Goal: Information Seeking & Learning: Learn about a topic

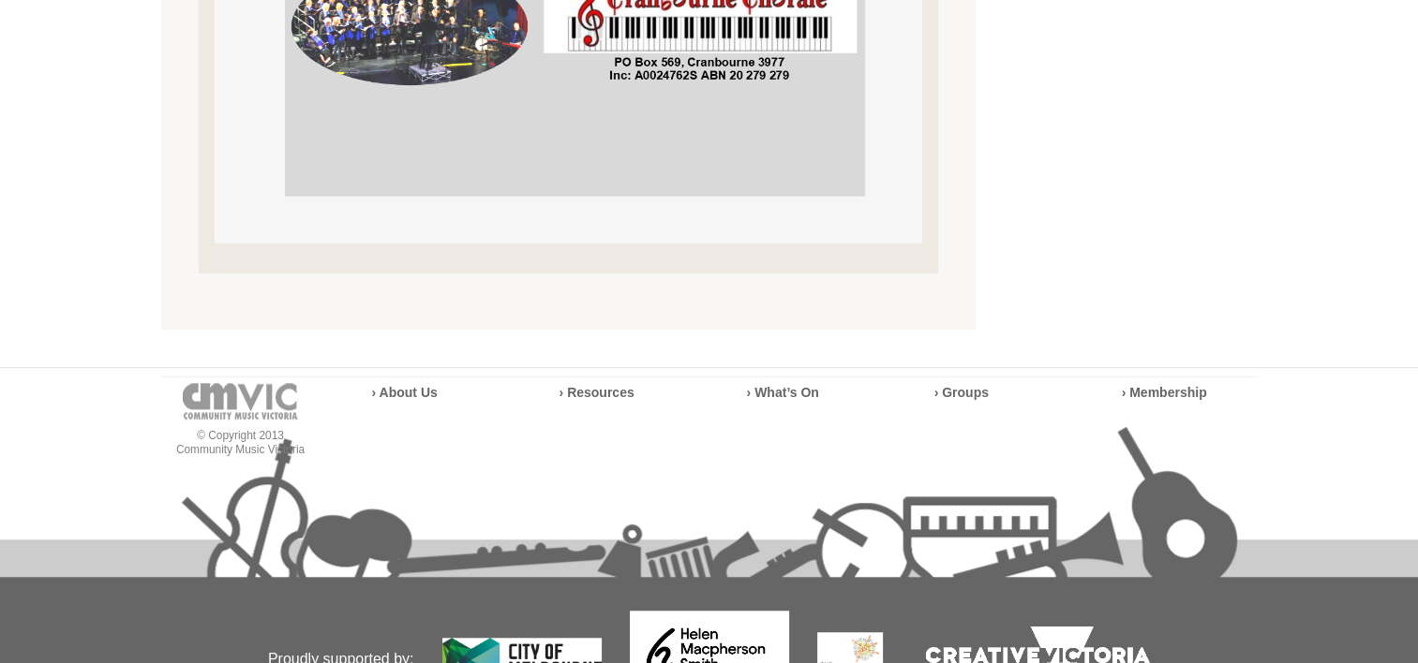
scroll to position [1405, 0]
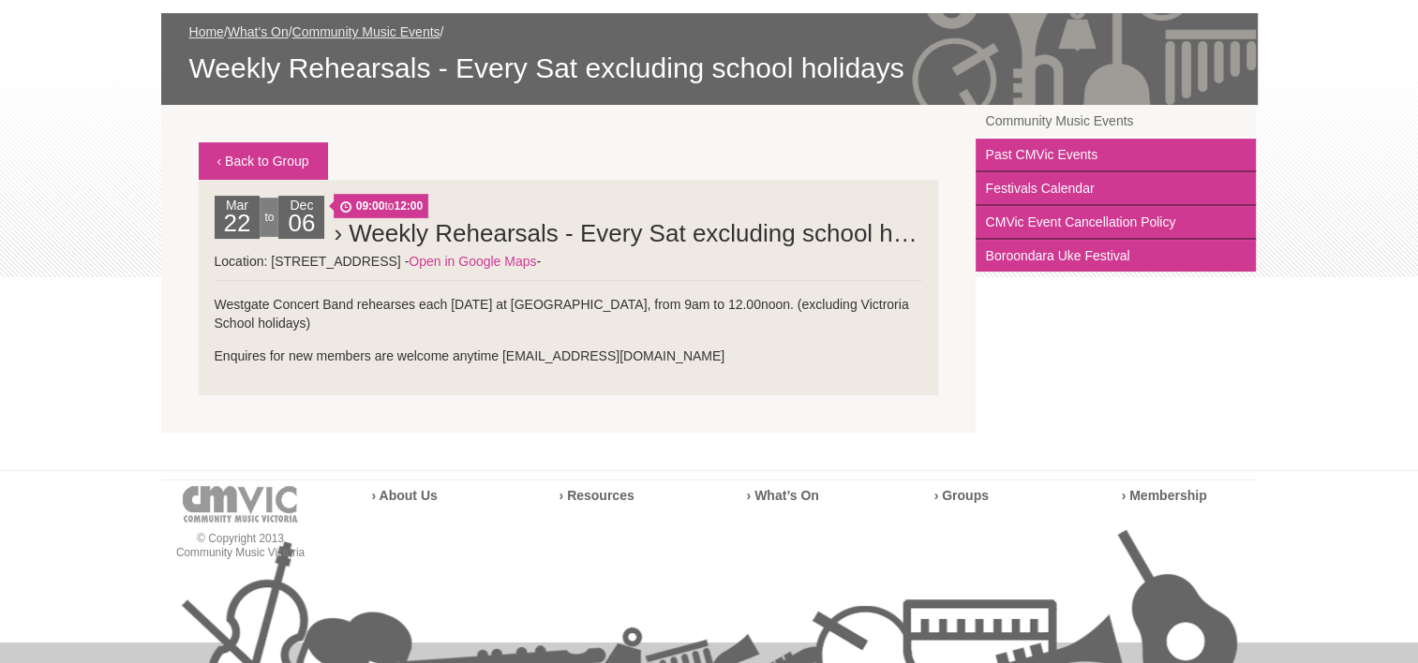
scroll to position [281, 0]
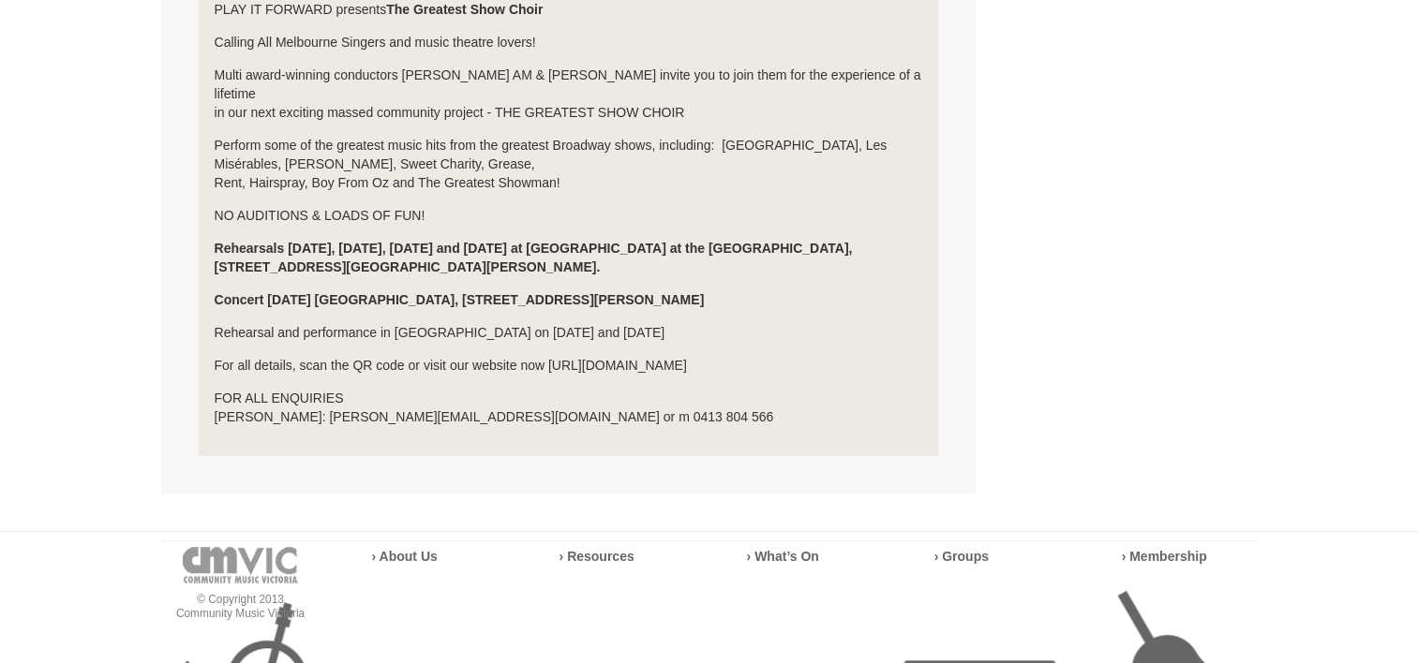
scroll to position [468, 0]
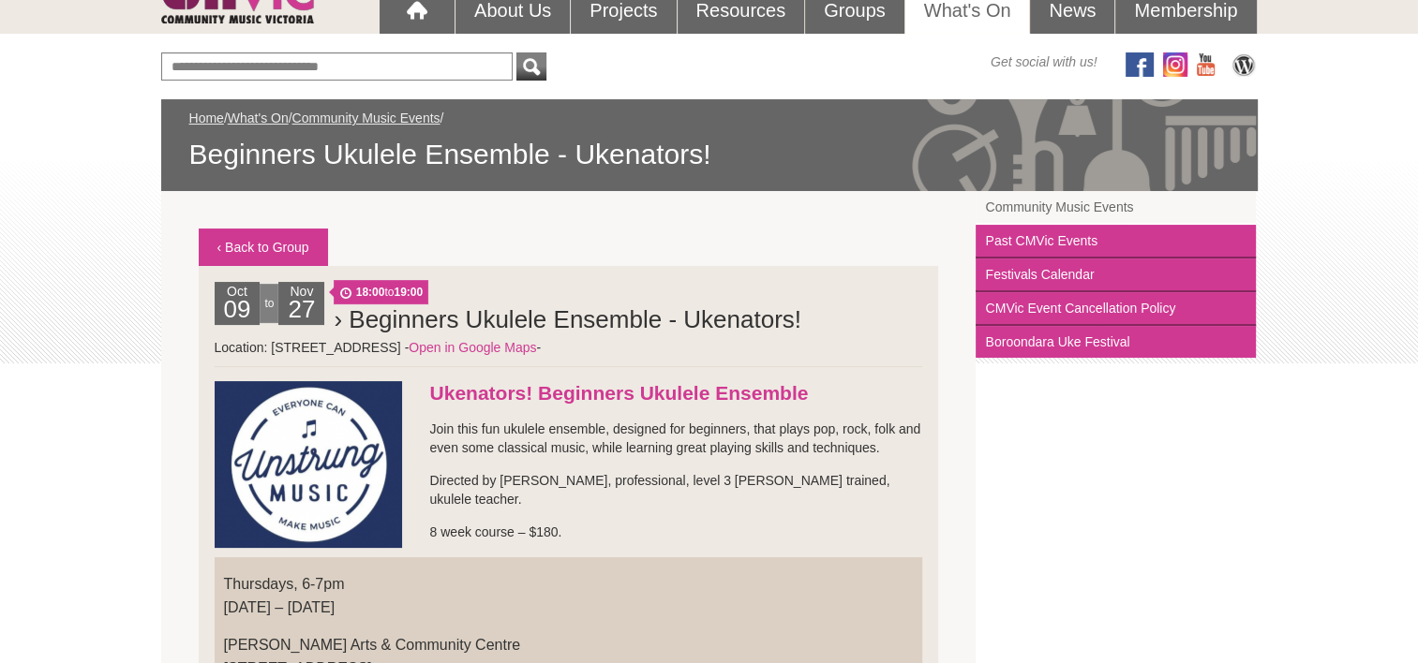
scroll to position [281, 0]
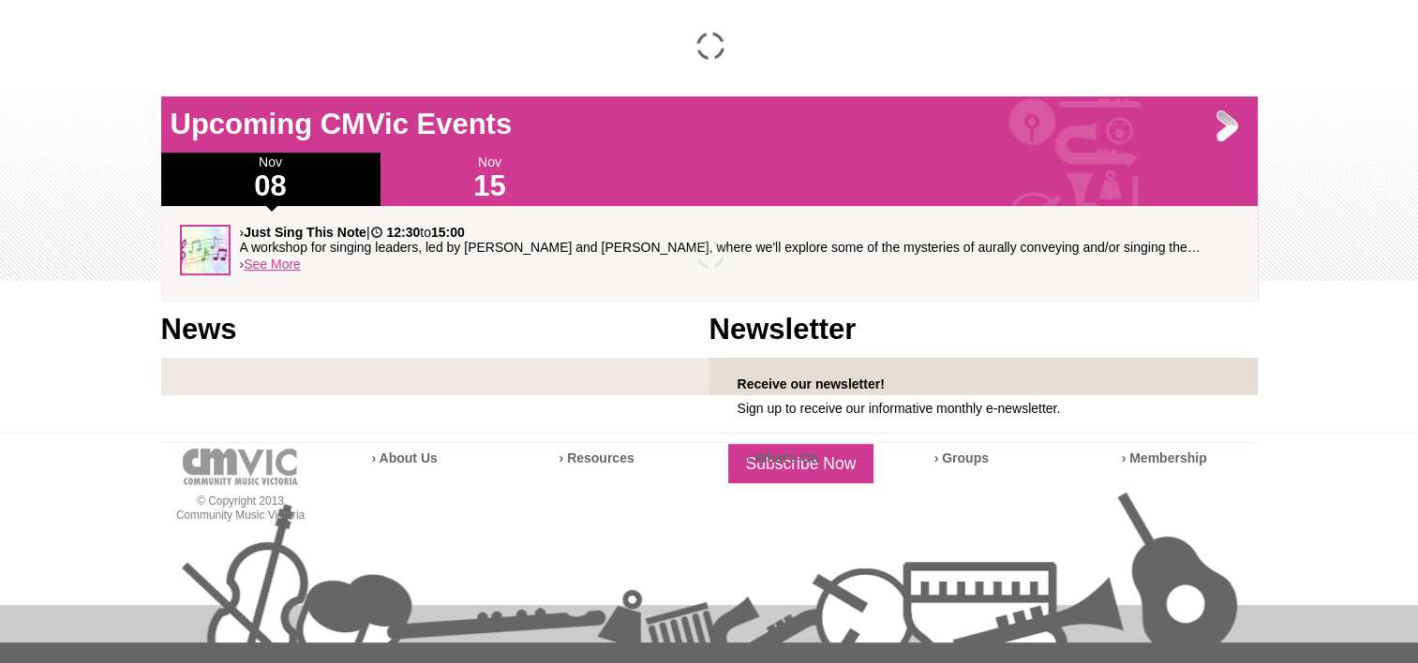
scroll to position [281, 0]
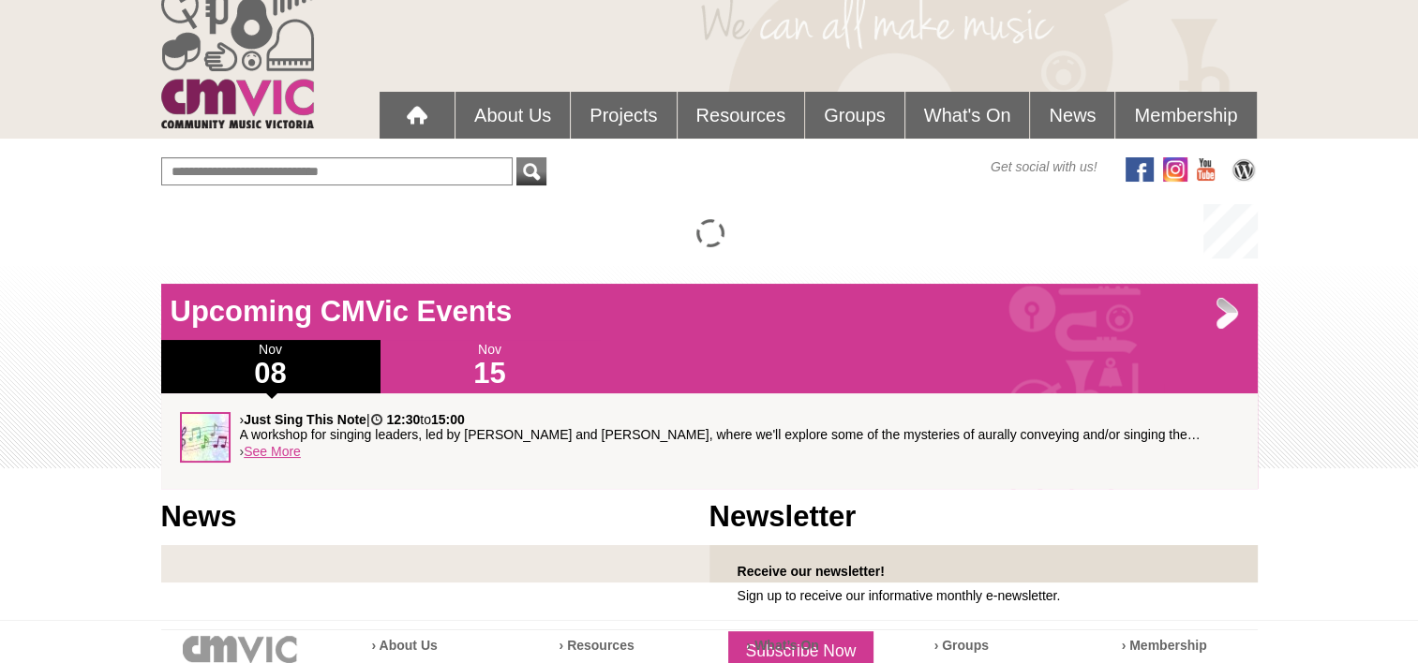
scroll to position [88, 0]
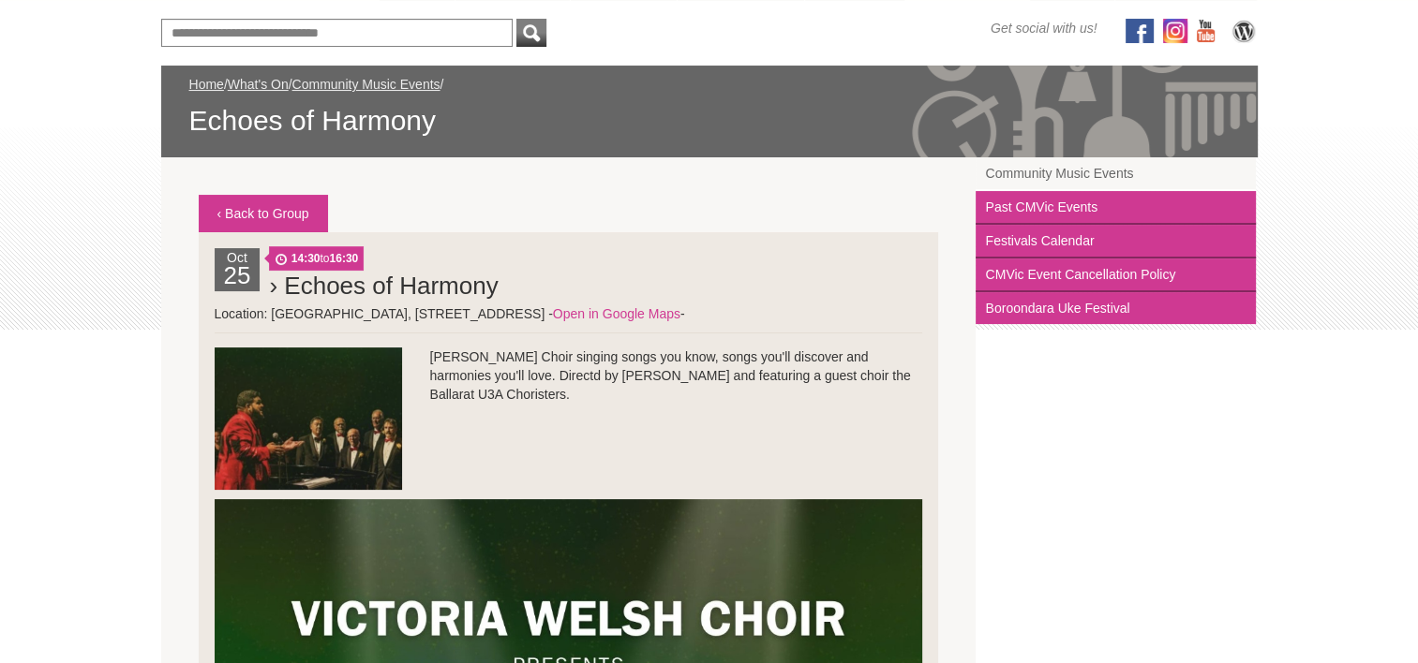
scroll to position [281, 0]
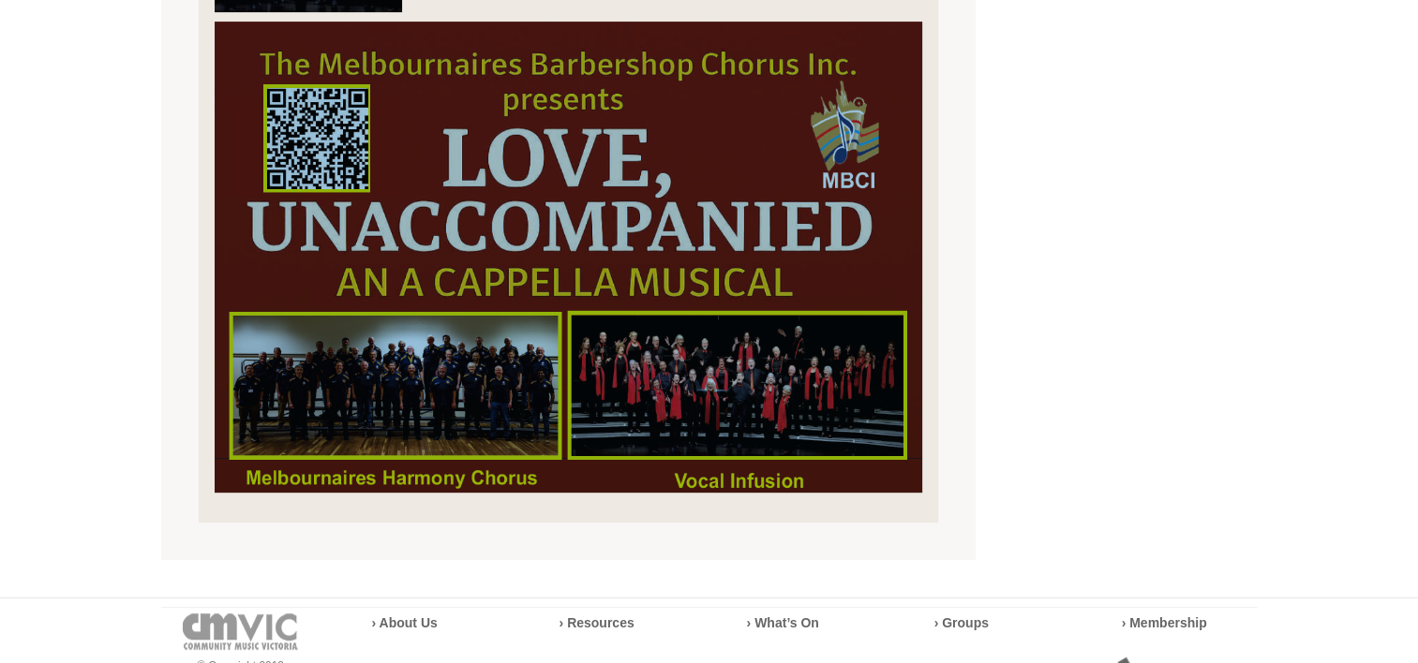
scroll to position [750, 0]
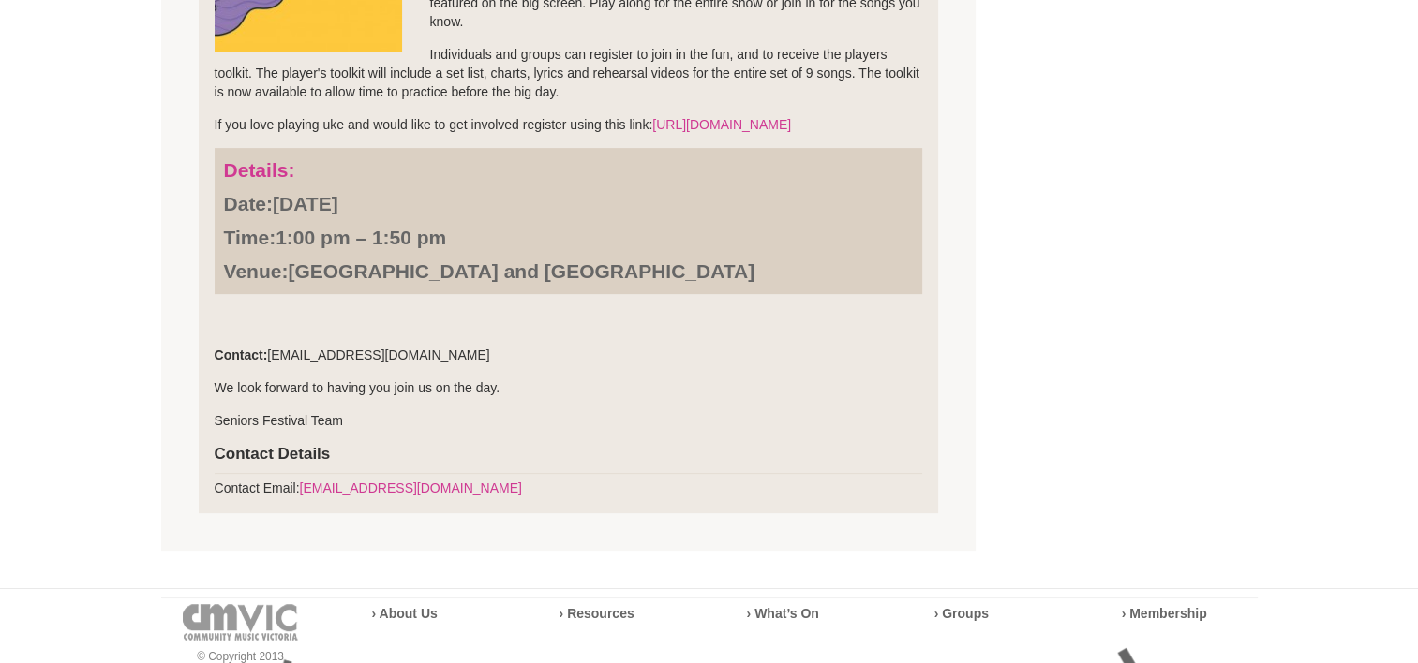
scroll to position [656, 0]
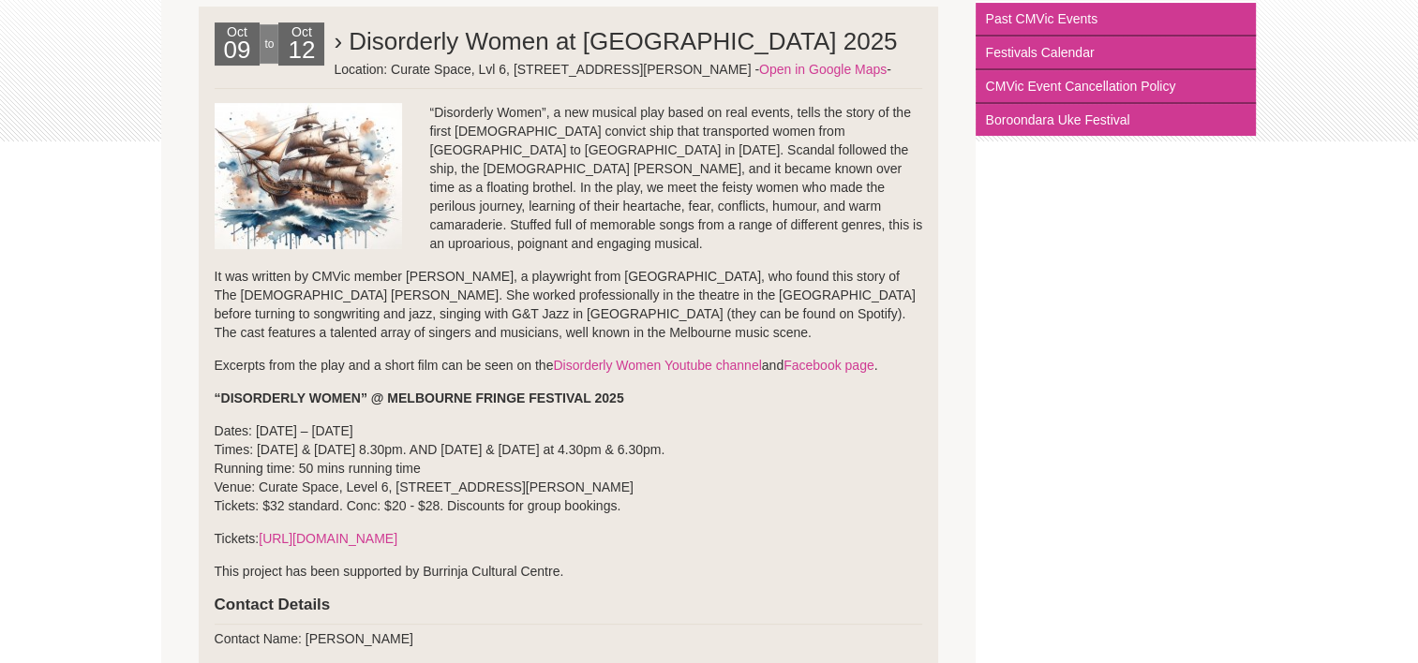
scroll to position [375, 0]
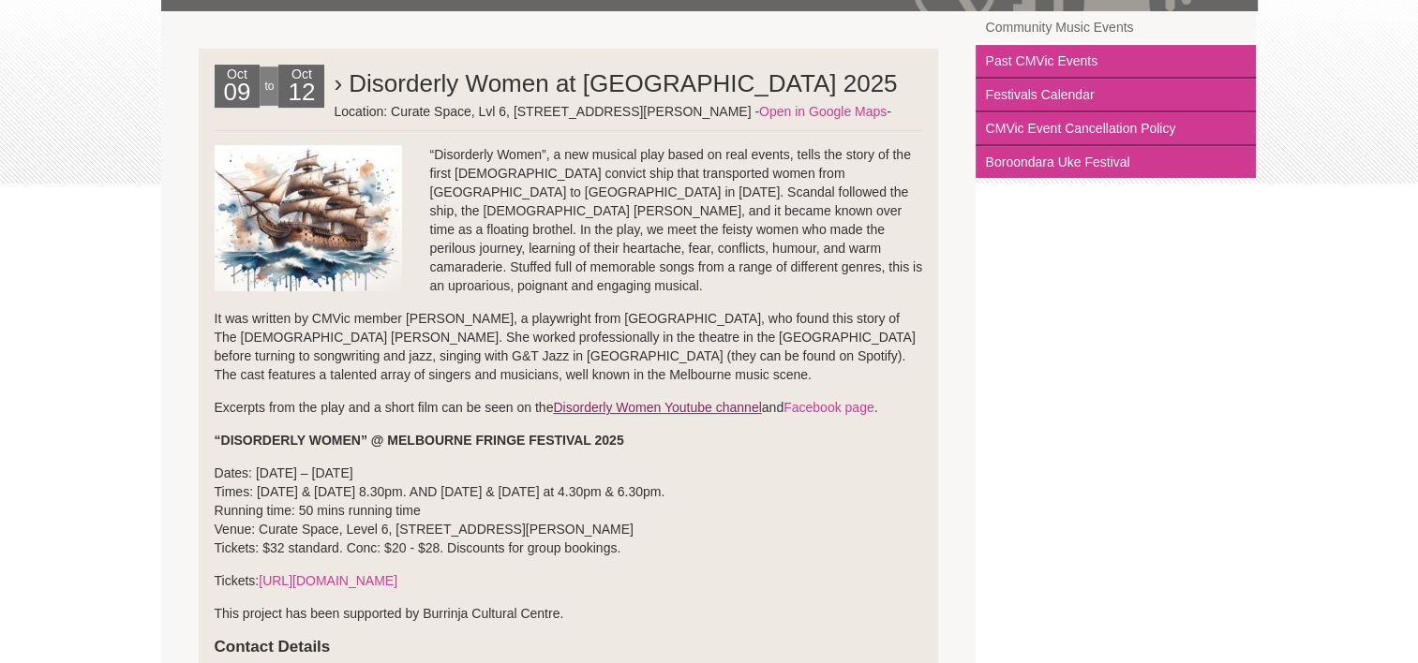
click at [674, 407] on link "Disorderly Women Youtube channel" at bounding box center [657, 407] width 208 height 15
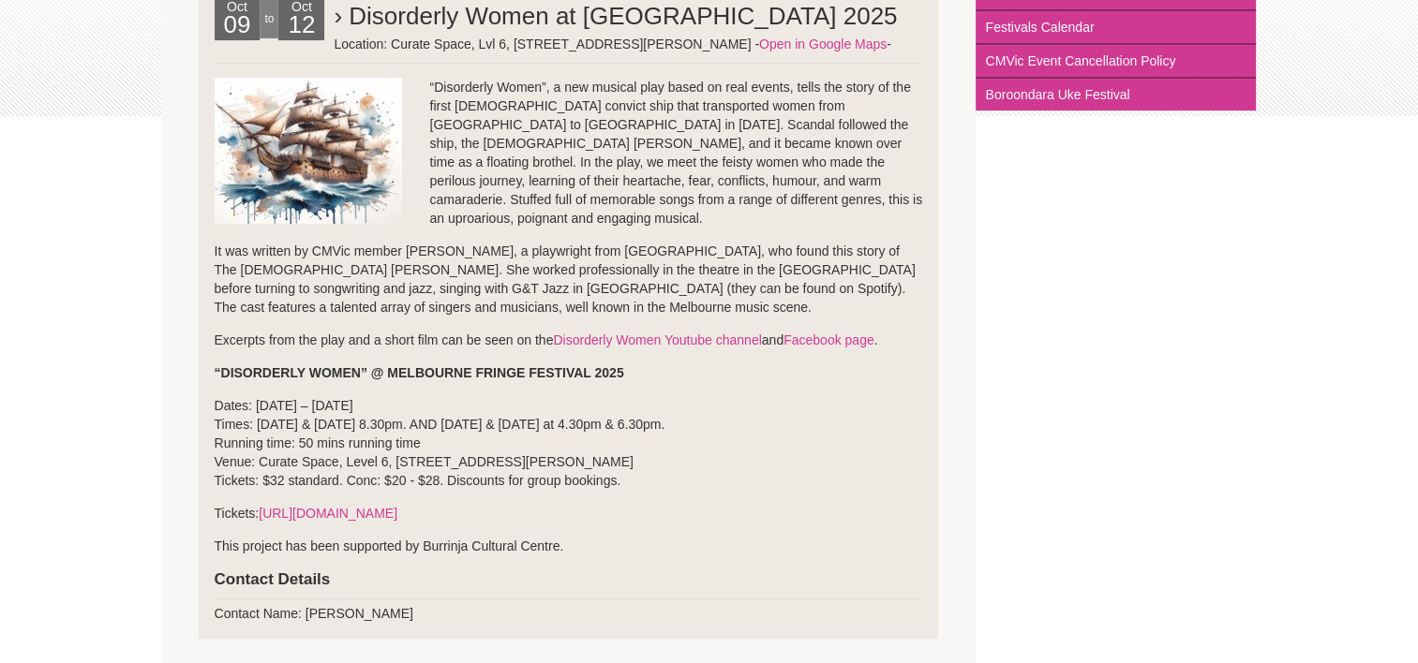
scroll to position [440, 0]
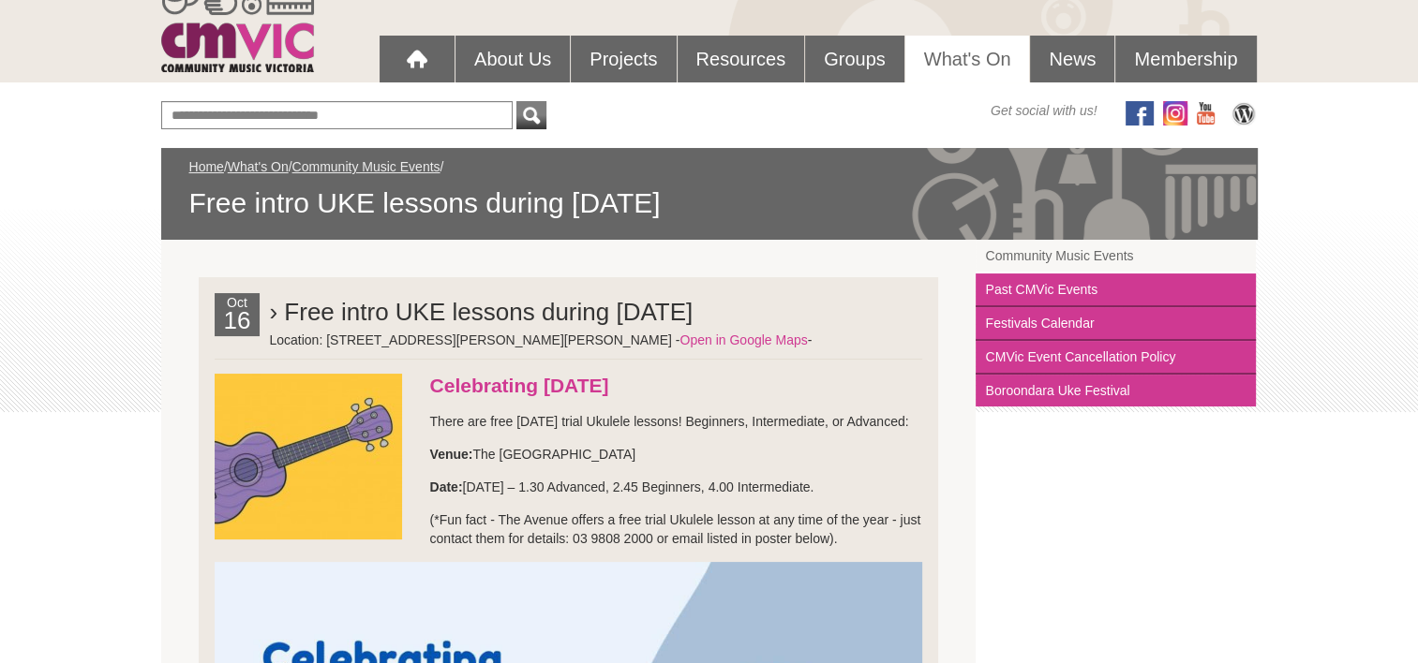
scroll to position [94, 0]
